Goal: Task Accomplishment & Management: Manage account settings

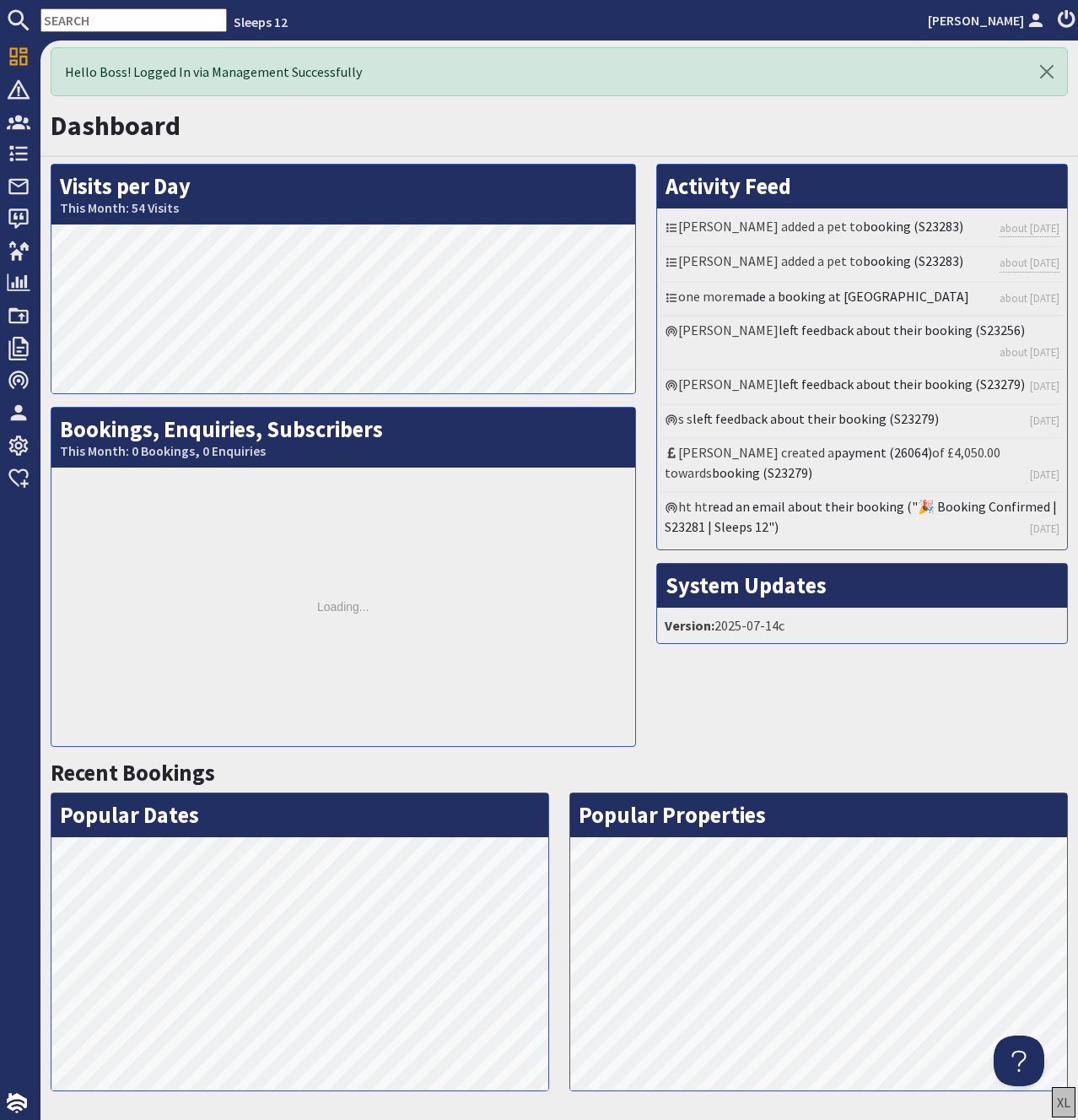
click at [281, 95] on div "Hello Boss! Logged In via Management Successfully" at bounding box center [559, 72] width 1017 height 49
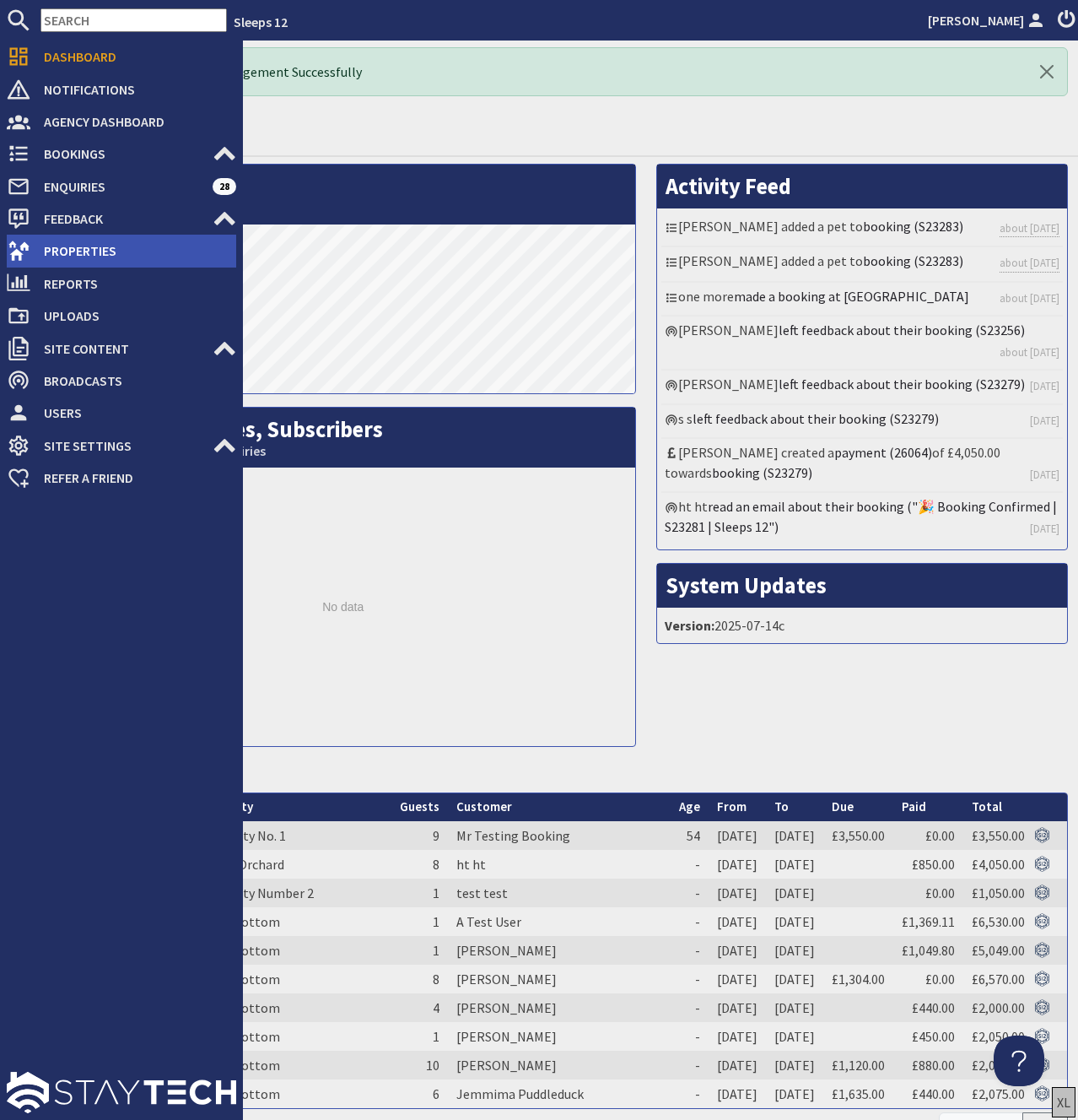
click at [97, 250] on span "Properties" at bounding box center [133, 250] width 206 height 27
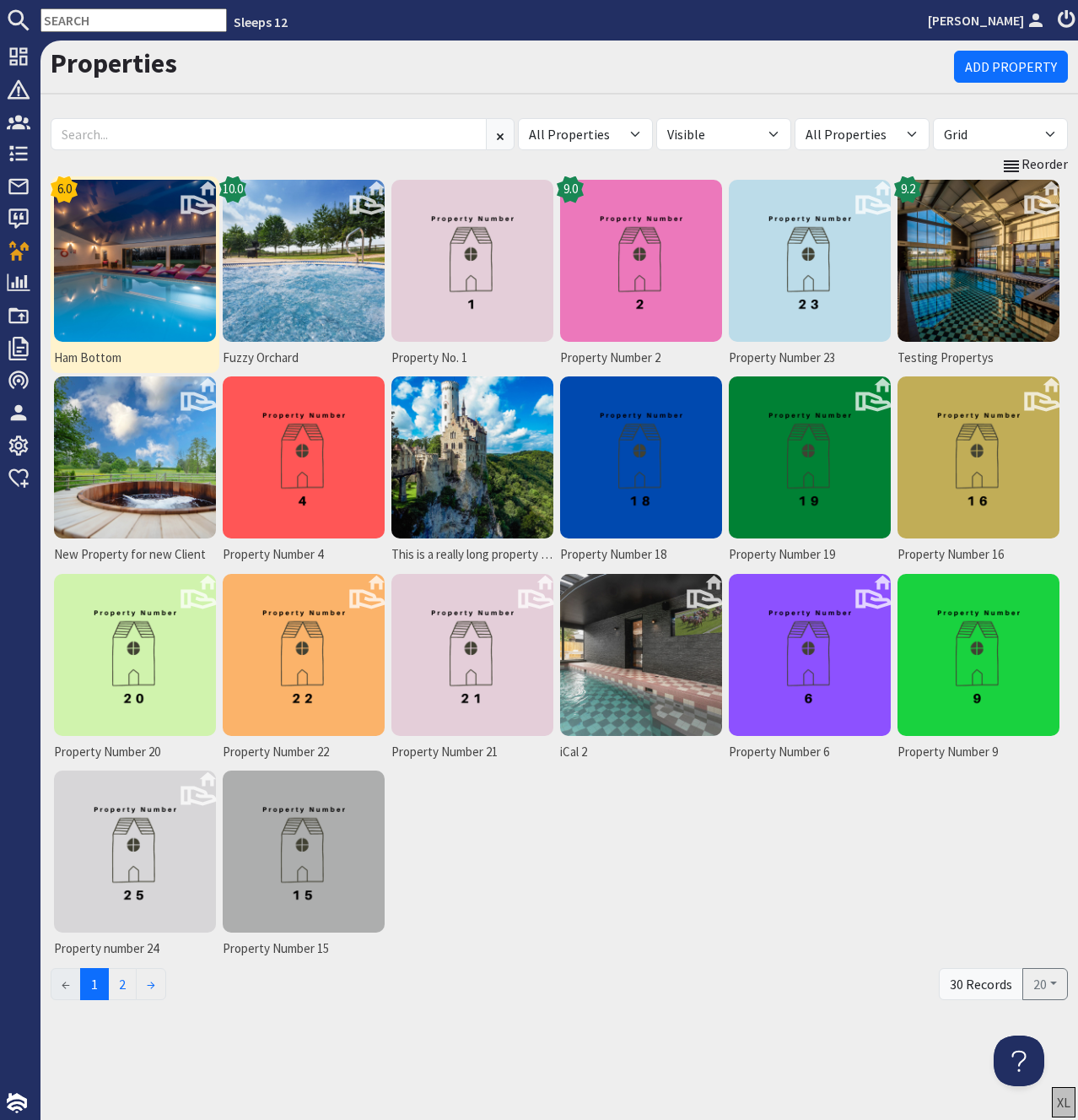
click at [127, 247] on img at bounding box center [135, 260] width 162 height 162
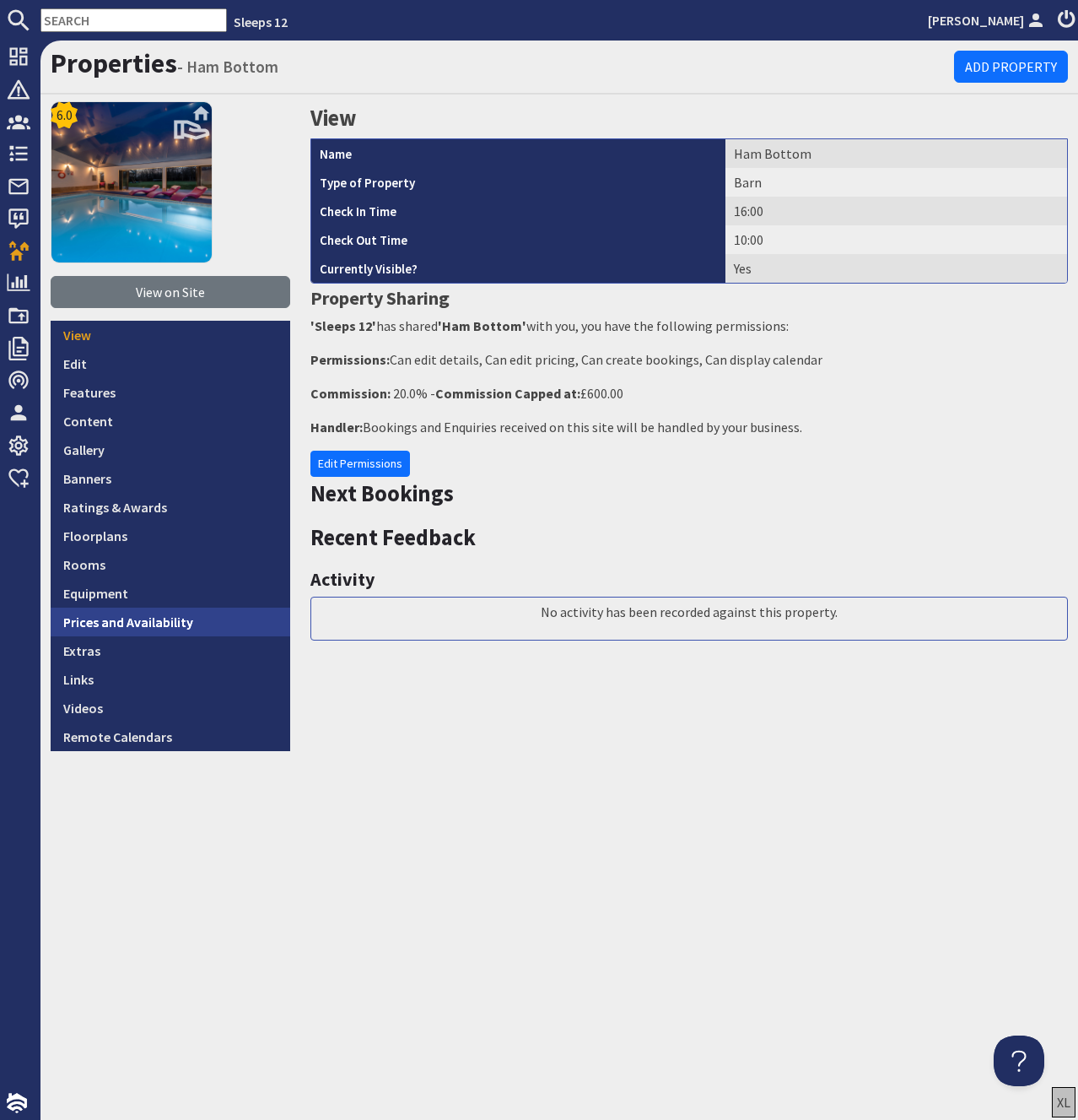
click at [155, 614] on link "Prices and Availability" at bounding box center [170, 622] width 239 height 29
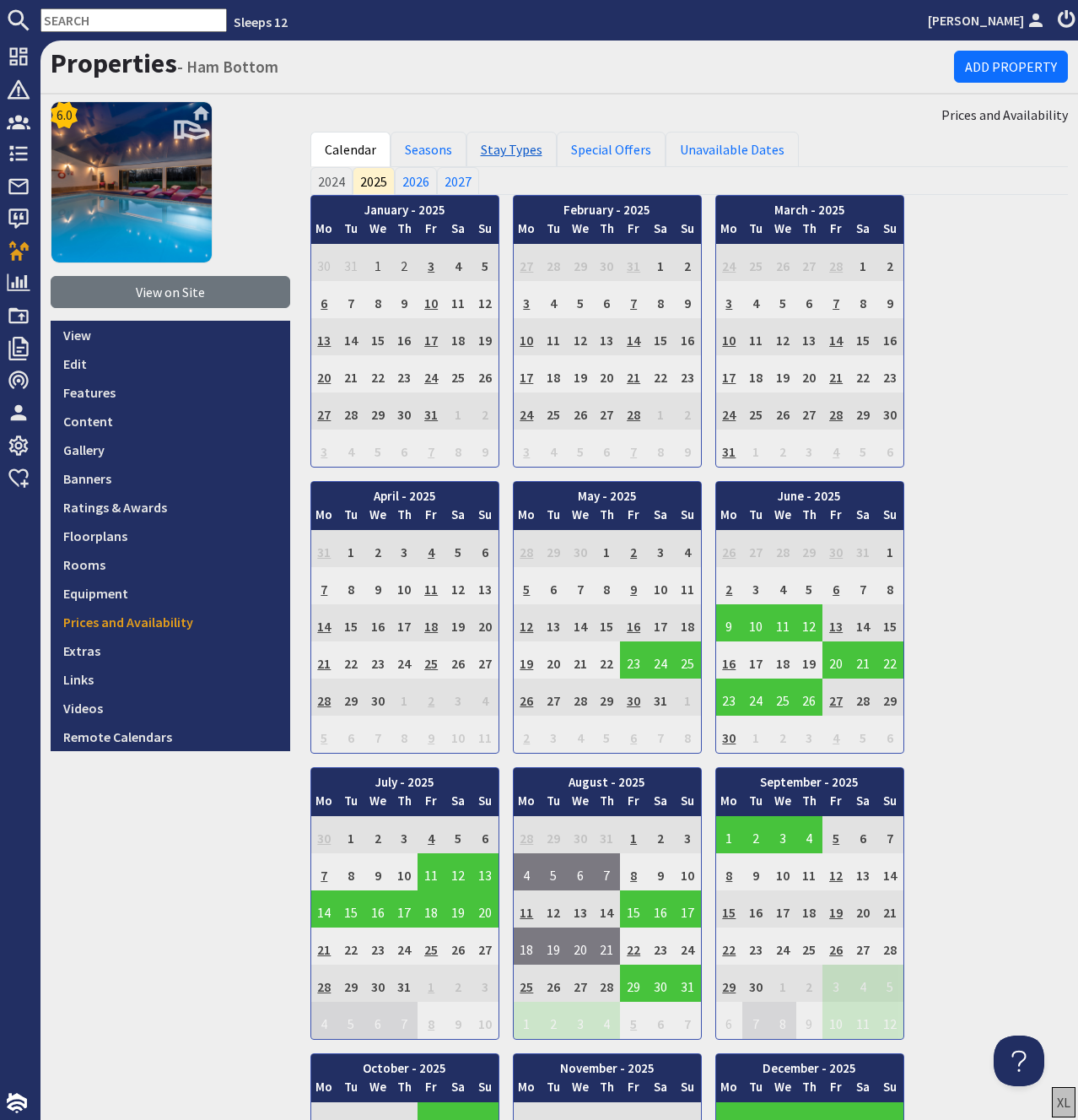
click at [514, 157] on link "Stay Types" at bounding box center [511, 149] width 90 height 36
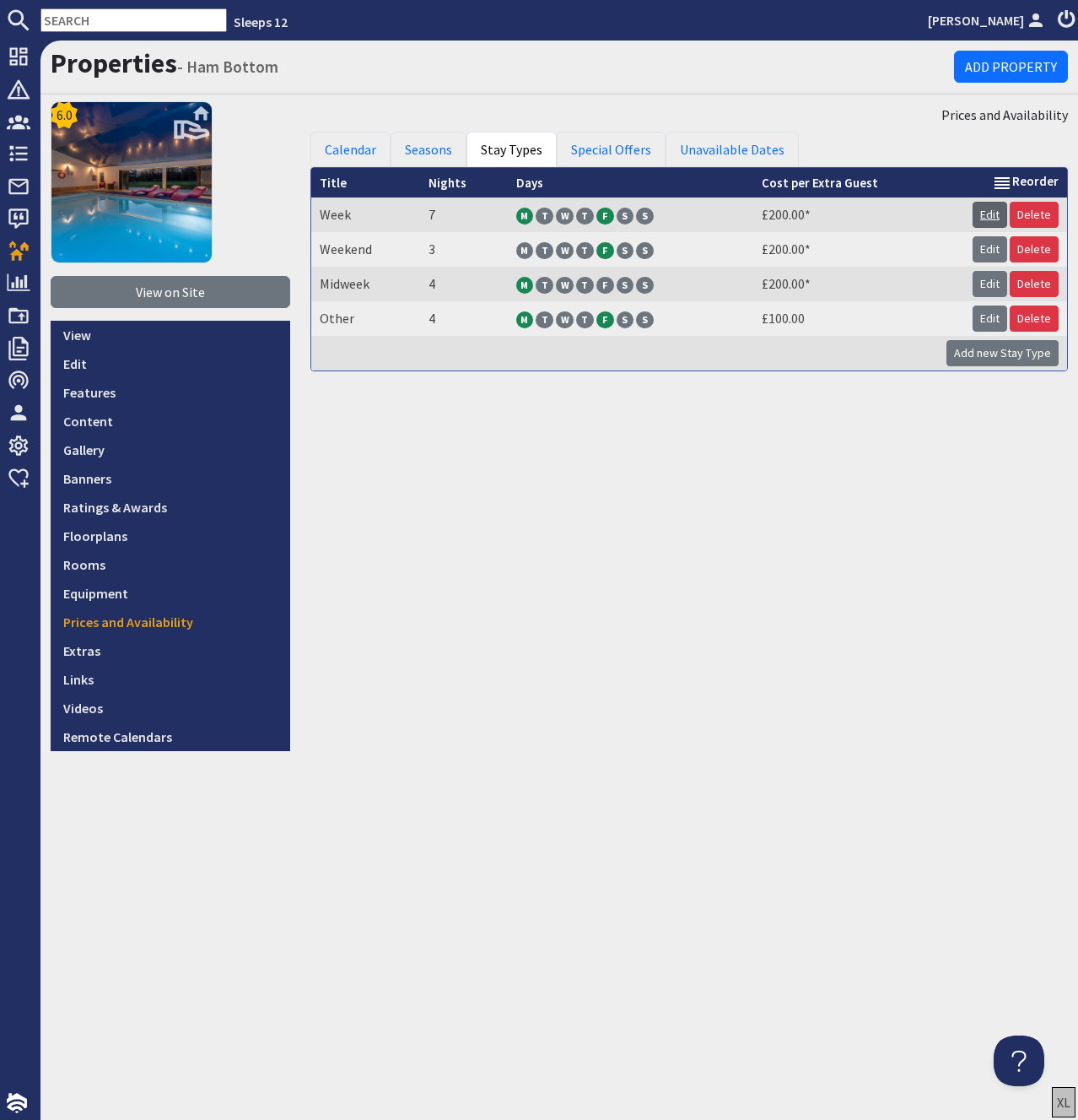
click at [987, 211] on link "Edit" at bounding box center [990, 214] width 35 height 26
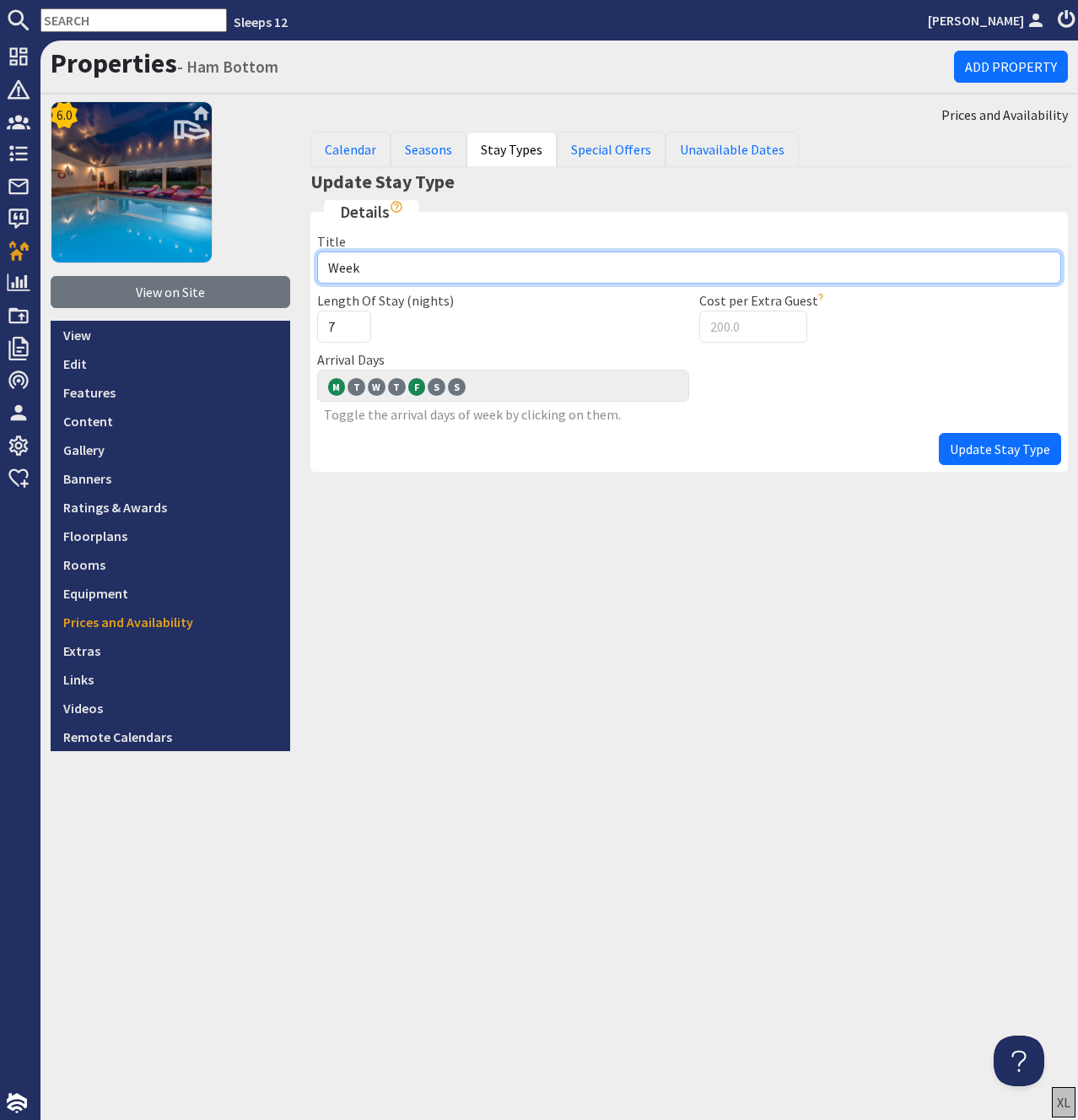
click at [437, 277] on input "Week" at bounding box center [689, 267] width 745 height 32
type input "Week from"
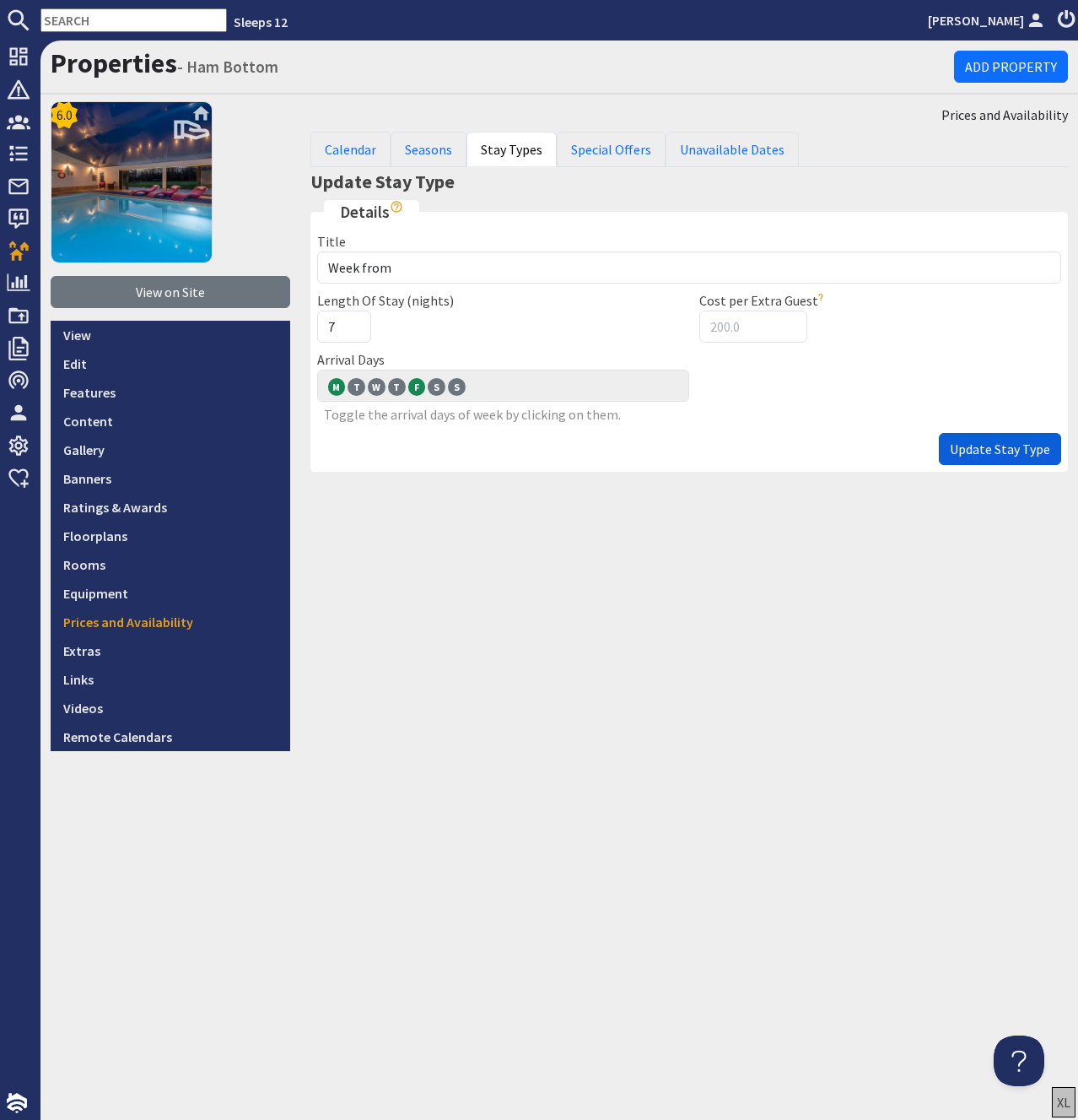
click at [1004, 444] on span "Update Stay Type" at bounding box center [1000, 449] width 100 height 17
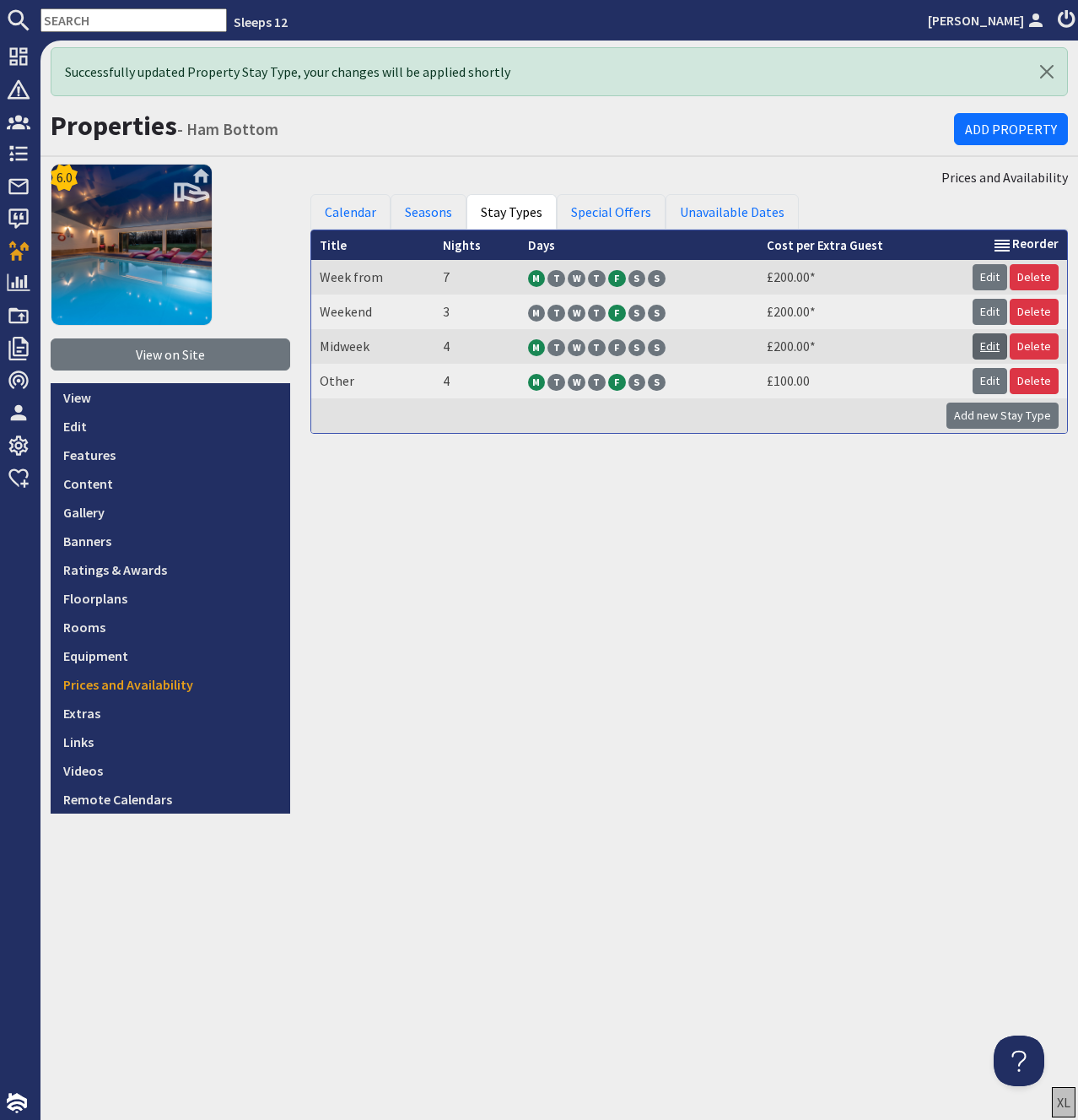
click at [999, 346] on link "Edit" at bounding box center [990, 346] width 35 height 26
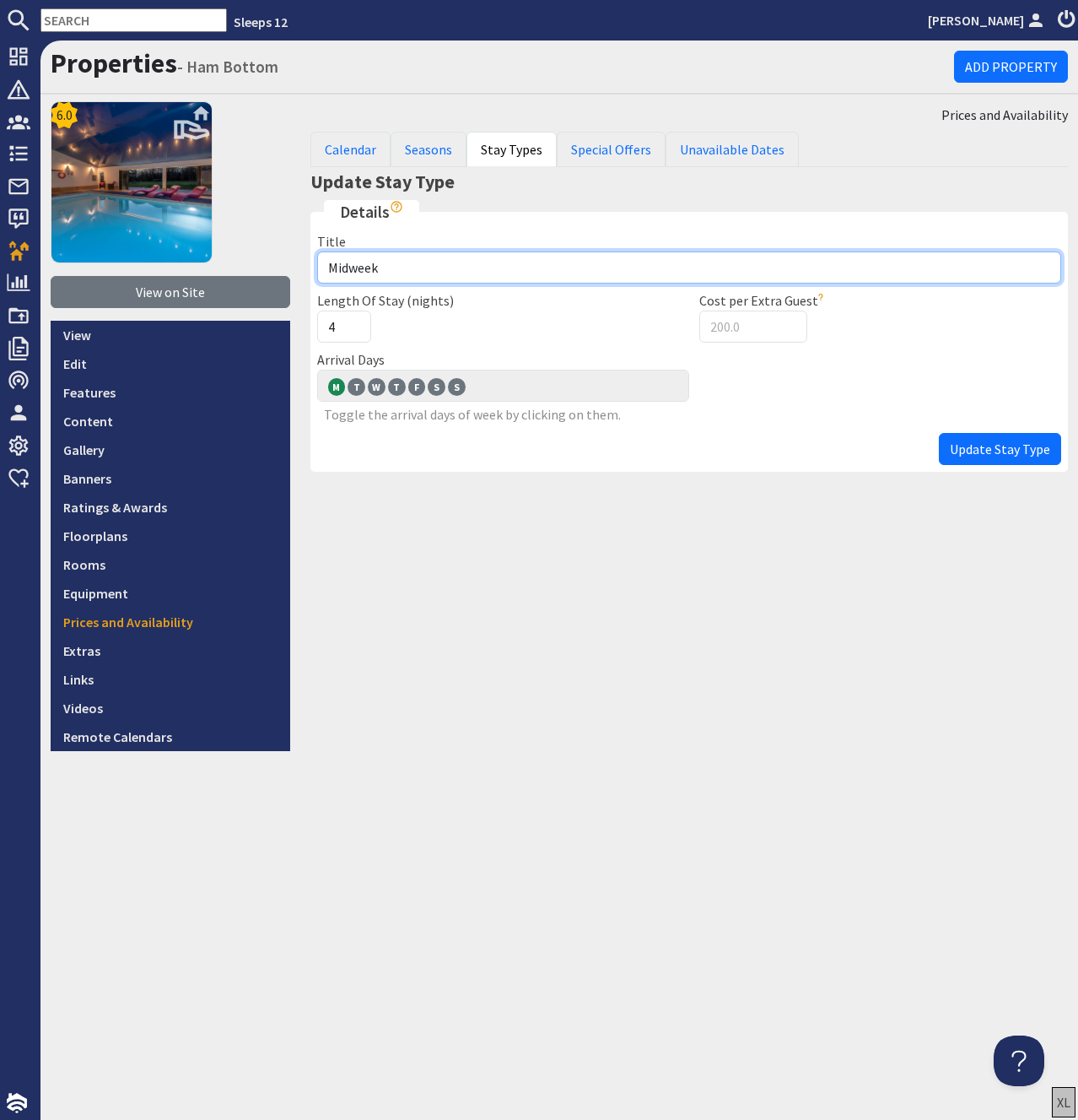
click at [438, 270] on input "Midweek" at bounding box center [689, 267] width 745 height 32
type input "Midweek from"
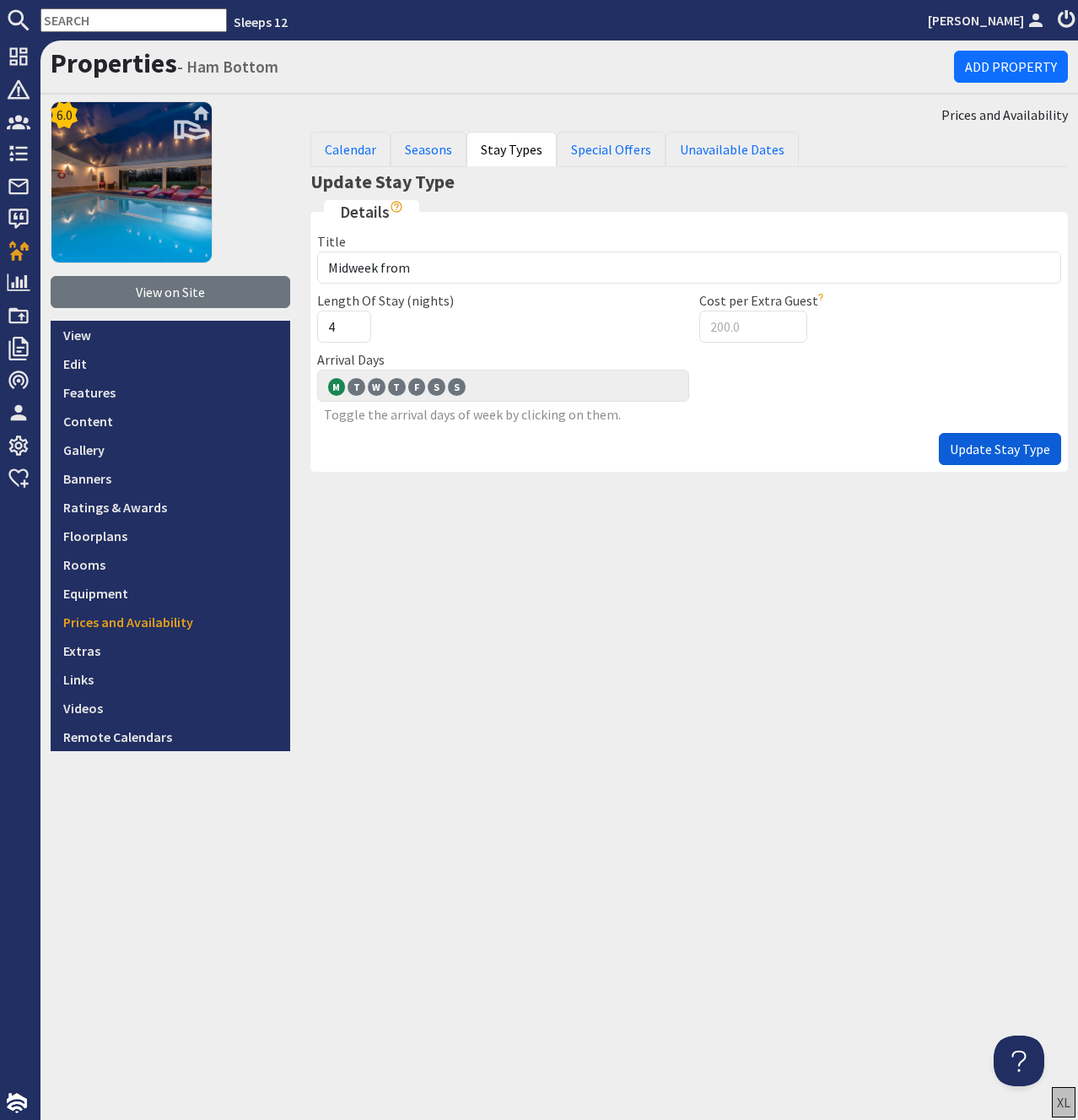
click at [981, 448] on span "Update Stay Type" at bounding box center [1000, 449] width 100 height 17
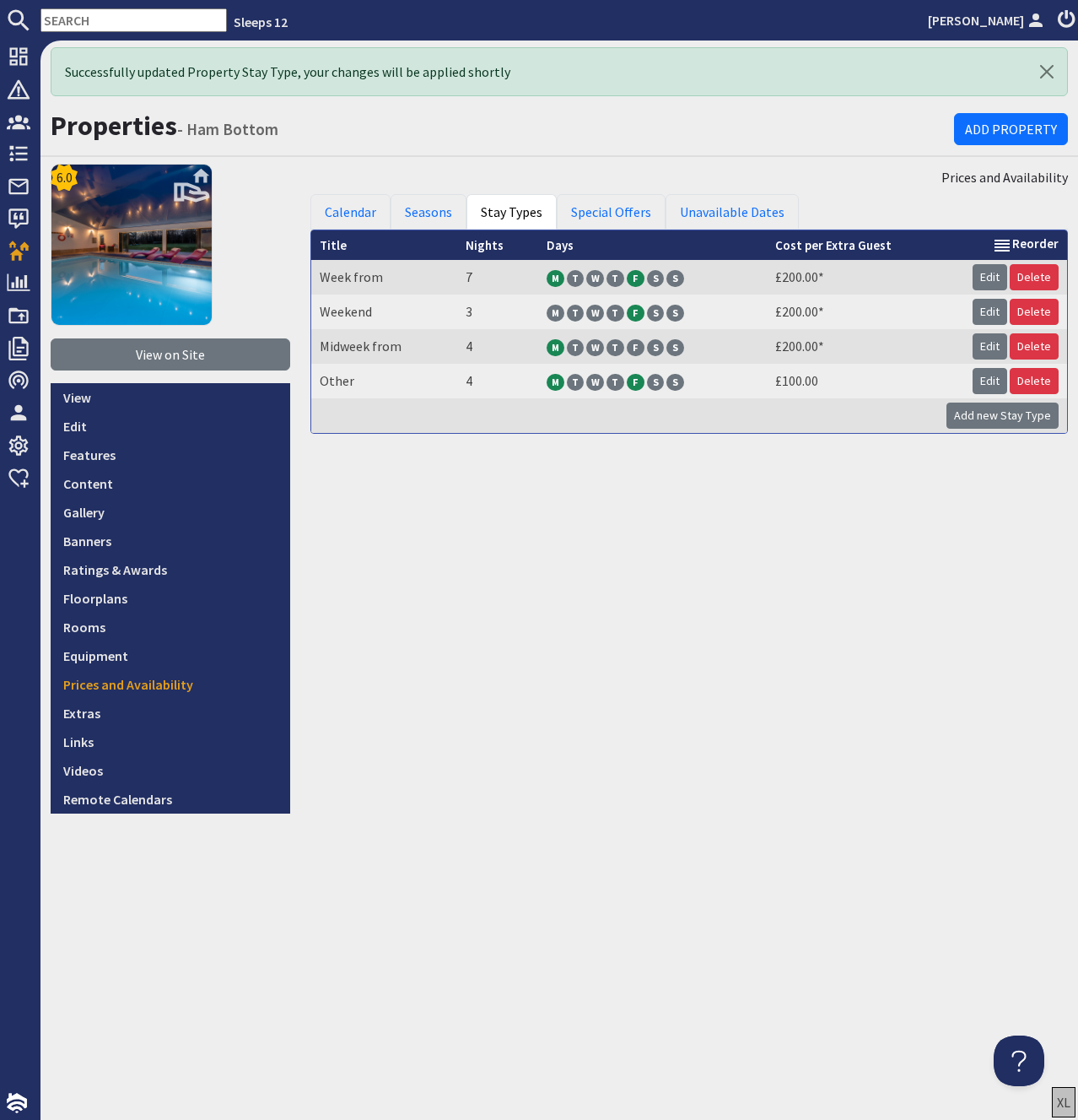
click at [669, 114] on h1 "Properties - Ham Bottom" at bounding box center [503, 125] width 903 height 32
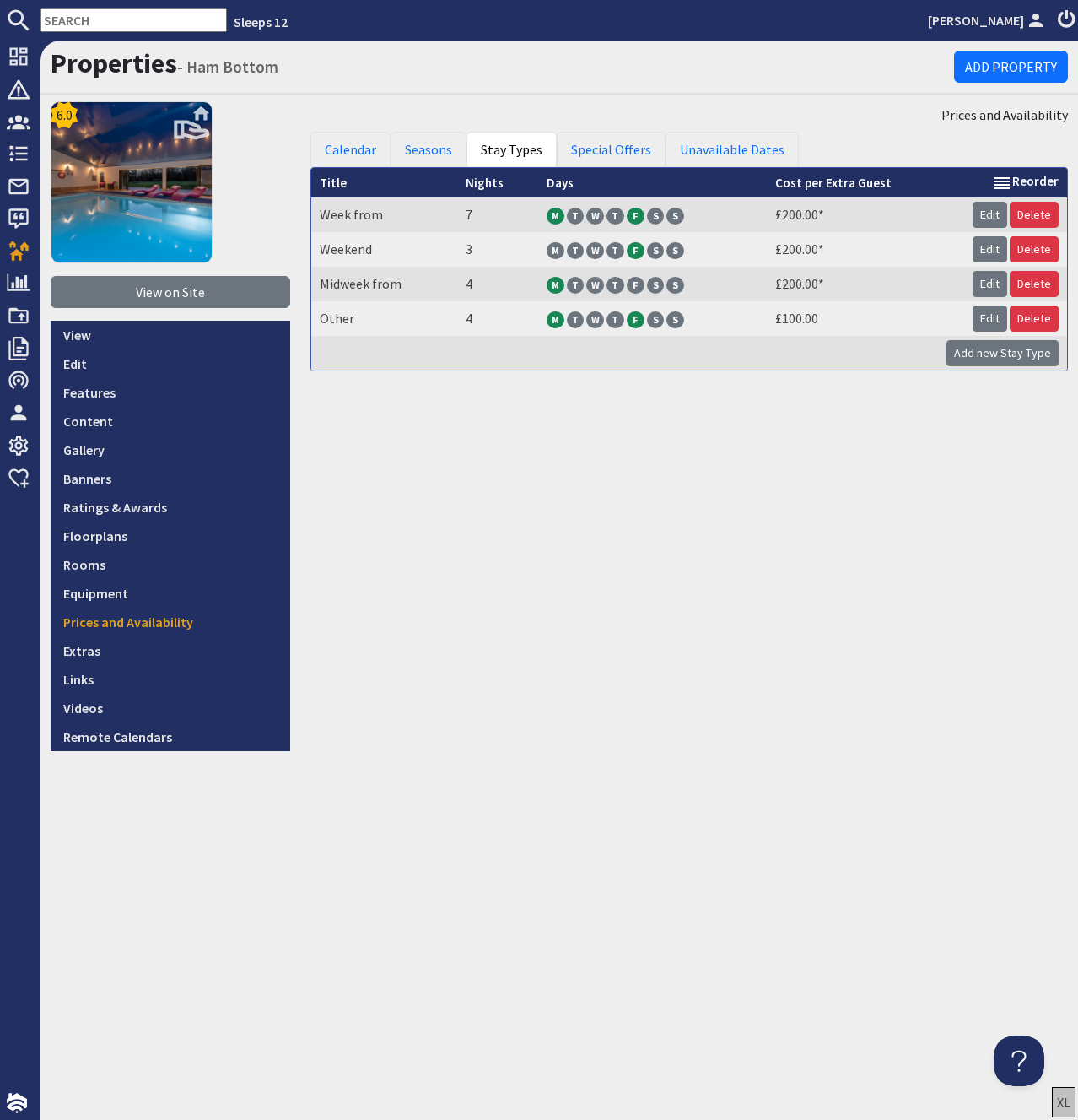
click at [579, 504] on div "Prices and Availability Calendar Seasons Stay Types Special Offers Unavailable …" at bounding box center [689, 425] width 778 height 649
click at [584, 492] on div "Prices and Availability Calendar Seasons Stay Types Special Offers Unavailable …" at bounding box center [689, 425] width 778 height 649
click at [584, 494] on div "Prices and Availability Calendar Seasons Stay Types Special Offers Unavailable …" at bounding box center [689, 425] width 778 height 649
click at [563, 573] on div "Prices and Availability Calendar Seasons Stay Types Special Offers Unavailable …" at bounding box center [689, 425] width 778 height 649
click at [579, 549] on div "Prices and Availability Calendar Seasons Stay Types Special Offers Unavailable …" at bounding box center [689, 425] width 778 height 649
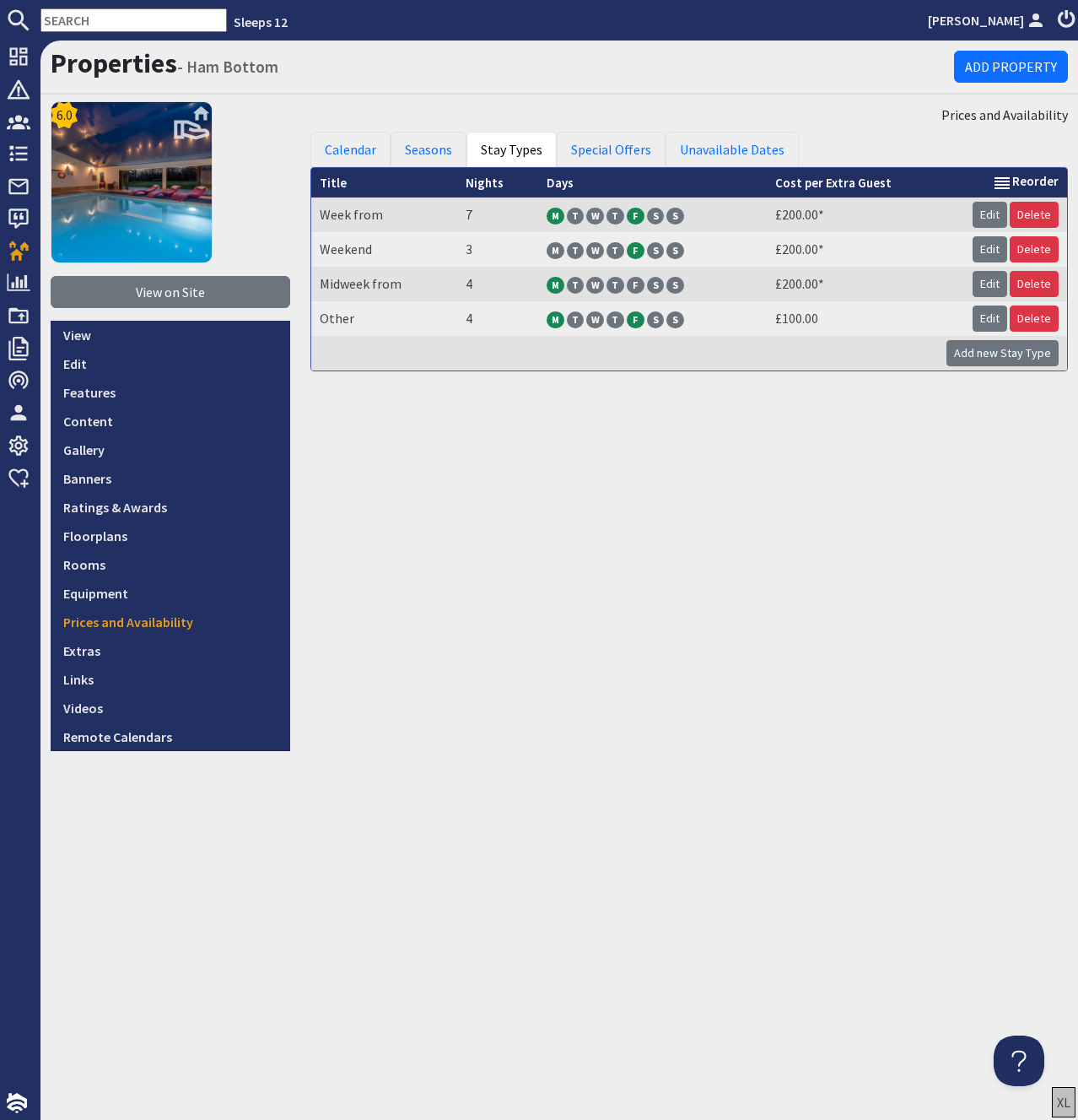
click at [839, 493] on div "Prices and Availability Calendar Seasons Stay Types Special Offers Unavailable …" at bounding box center [689, 425] width 778 height 649
click at [748, 494] on div "Prices and Availability Calendar Seasons Stay Types Special Offers Unavailable …" at bounding box center [689, 425] width 778 height 649
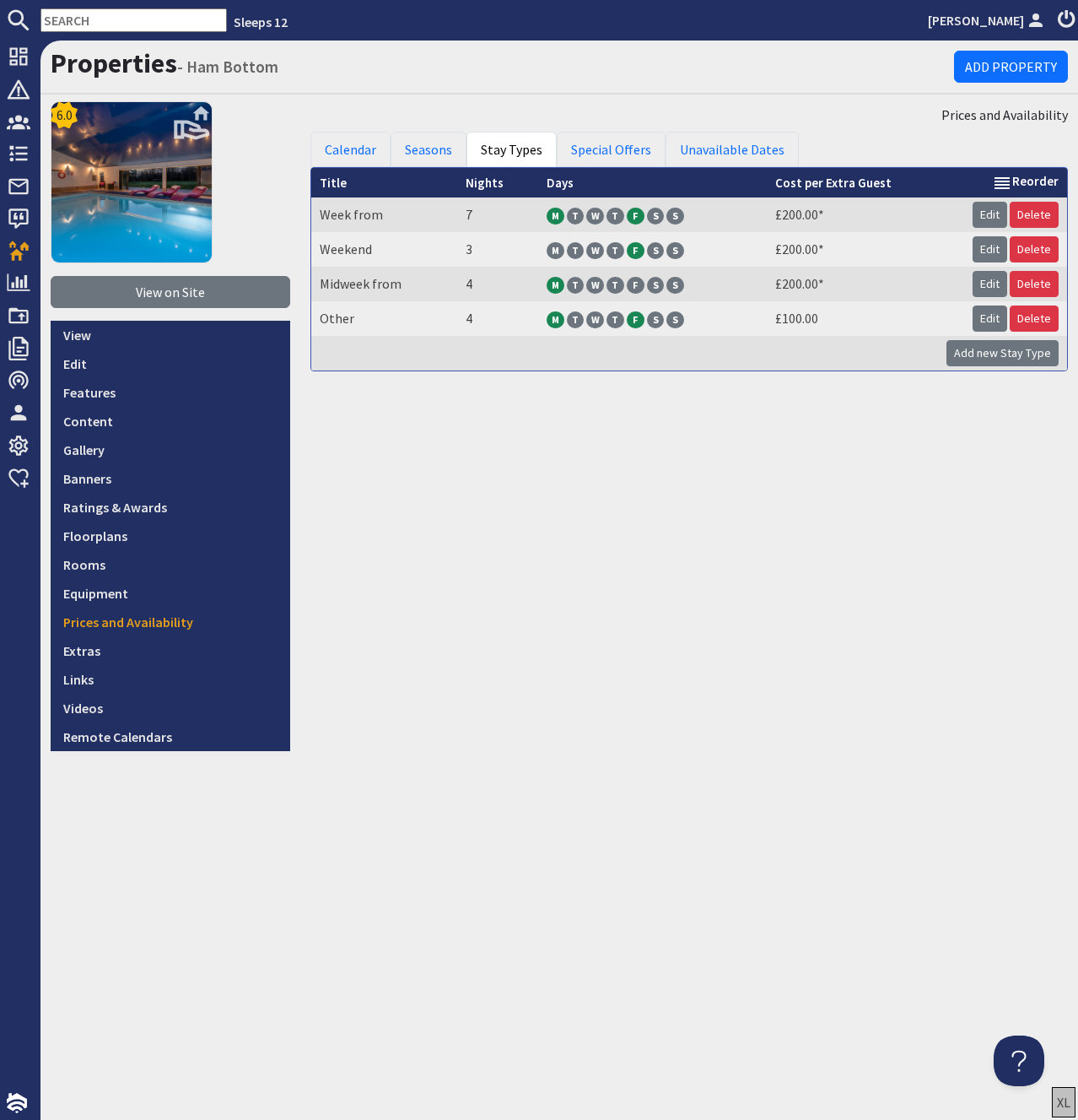
click at [573, 447] on div "Prices and Availability Calendar Seasons Stay Types Special Offers Unavailable …" at bounding box center [689, 425] width 778 height 649
click at [617, 447] on div "Prices and Availability Calendar Seasons Stay Types Special Offers Unavailable …" at bounding box center [689, 425] width 778 height 649
click at [665, 455] on div "Prices and Availability Calendar Seasons Stay Types Special Offers Unavailable …" at bounding box center [689, 425] width 778 height 649
click at [106, 63] on link "Properties" at bounding box center [114, 63] width 127 height 34
click at [81, 361] on link "Edit" at bounding box center [170, 364] width 239 height 29
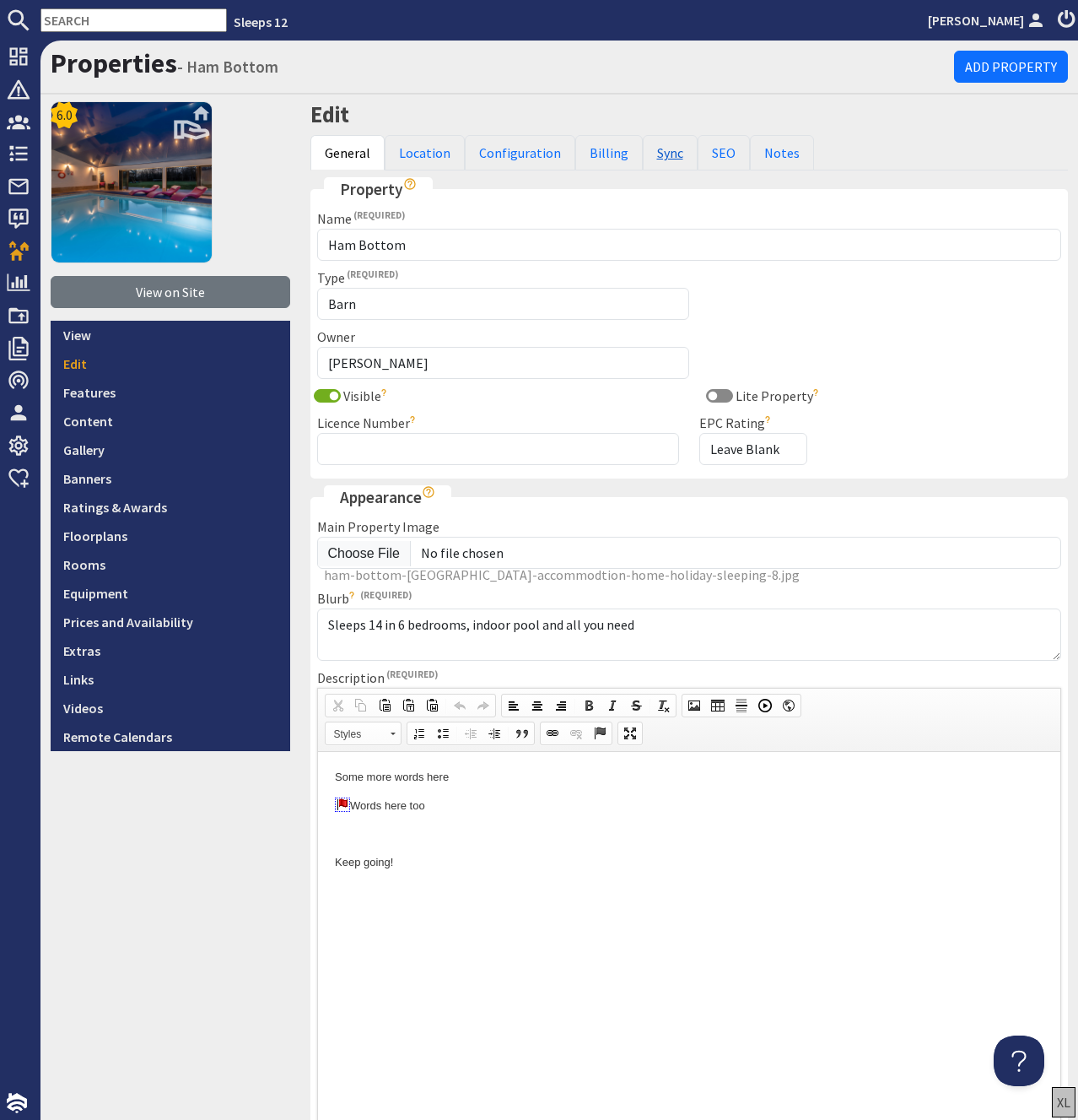
click at [665, 147] on link "Sync" at bounding box center [670, 152] width 55 height 36
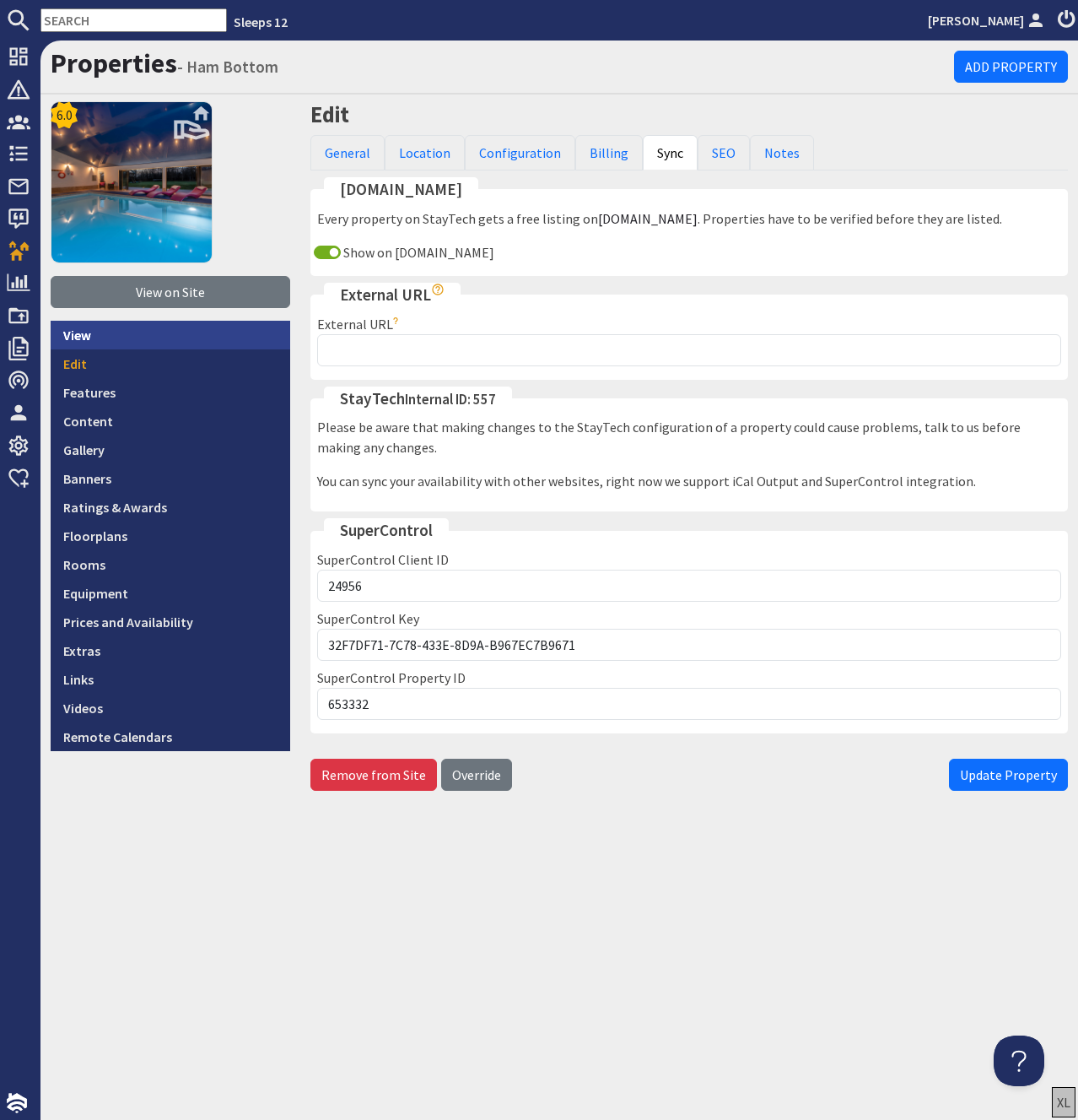
click at [88, 333] on link "View" at bounding box center [170, 335] width 239 height 29
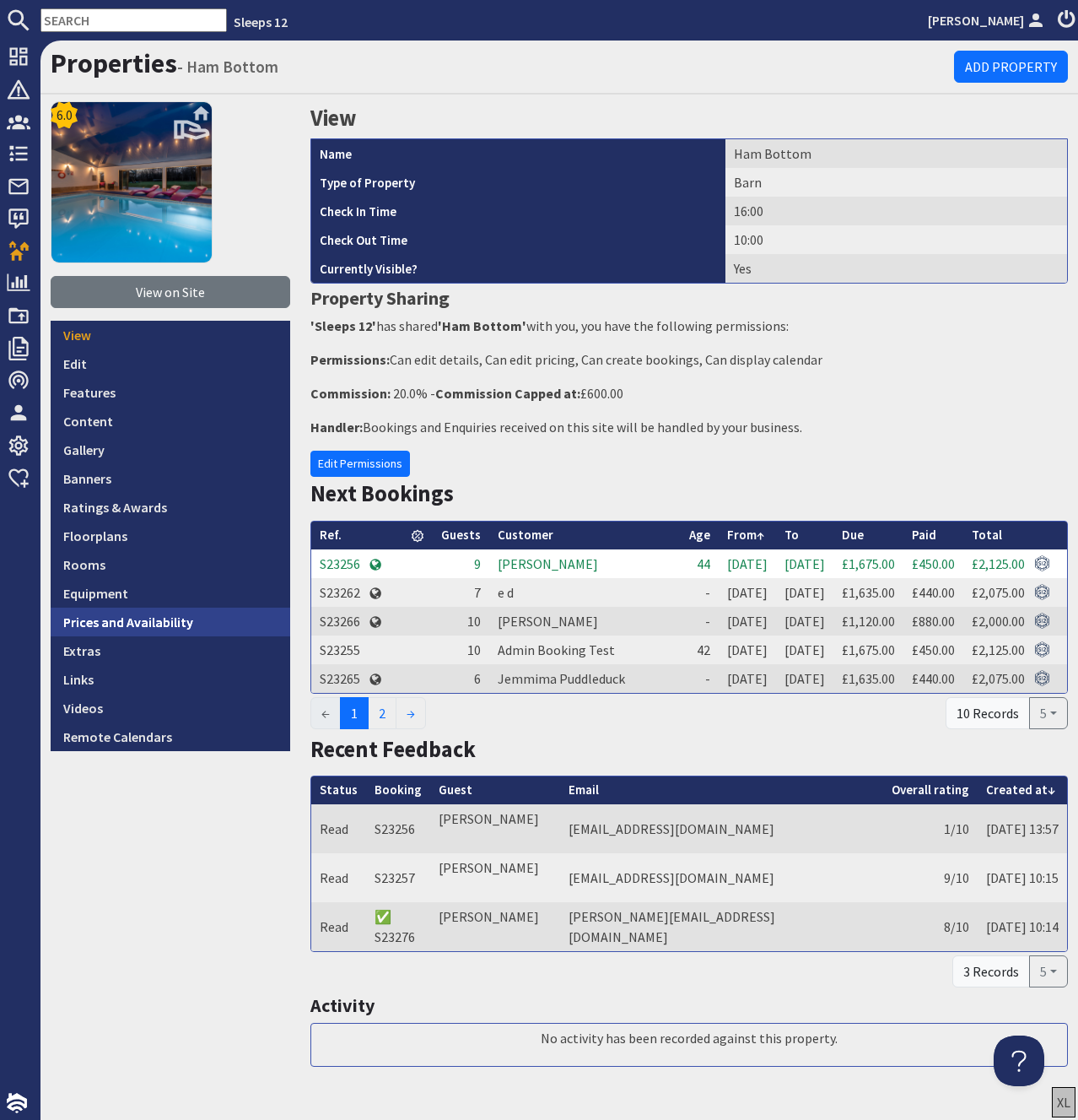
click at [130, 630] on link "Prices and Availability" at bounding box center [170, 622] width 239 height 29
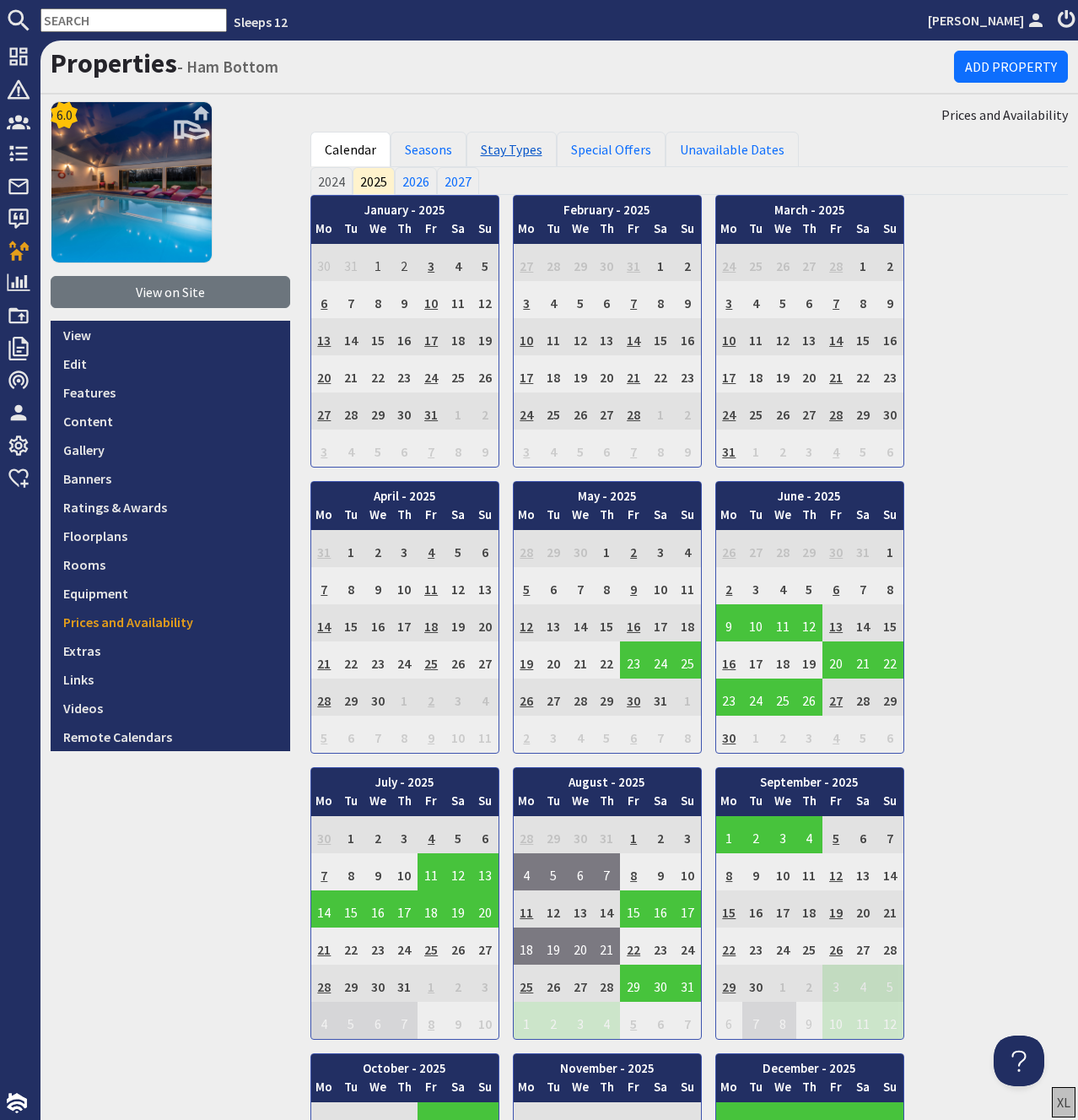
click at [507, 149] on link "Stay Types" at bounding box center [511, 149] width 90 height 36
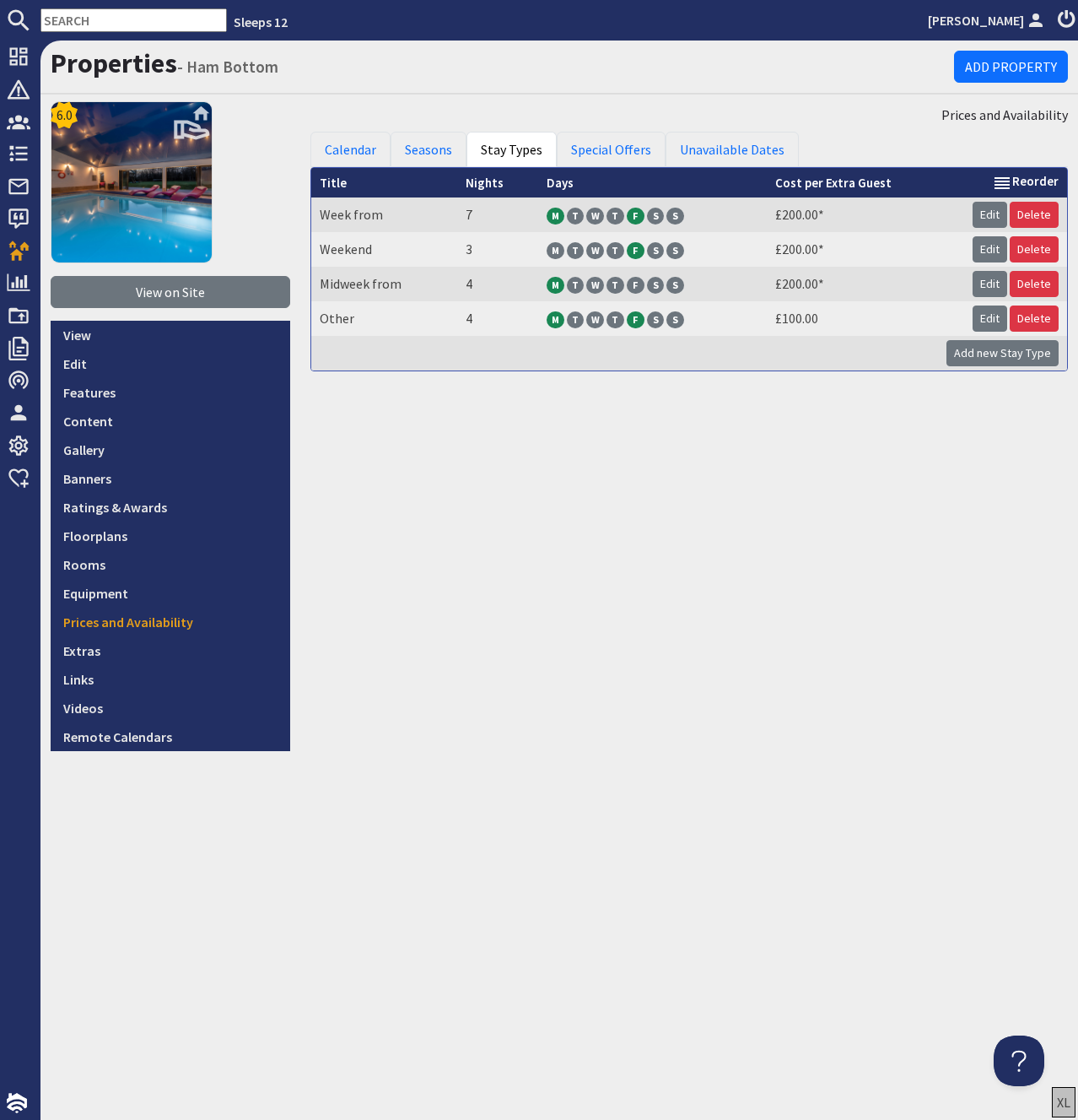
click at [517, 423] on div "Prices and Availability Calendar Seasons Stay Types Special Offers Unavailable …" at bounding box center [689, 425] width 778 height 649
click at [701, 46] on div "Properties - [GEOGRAPHIC_DATA] Add Property" at bounding box center [559, 66] width 1038 height 54
